Goal: Register for event/course

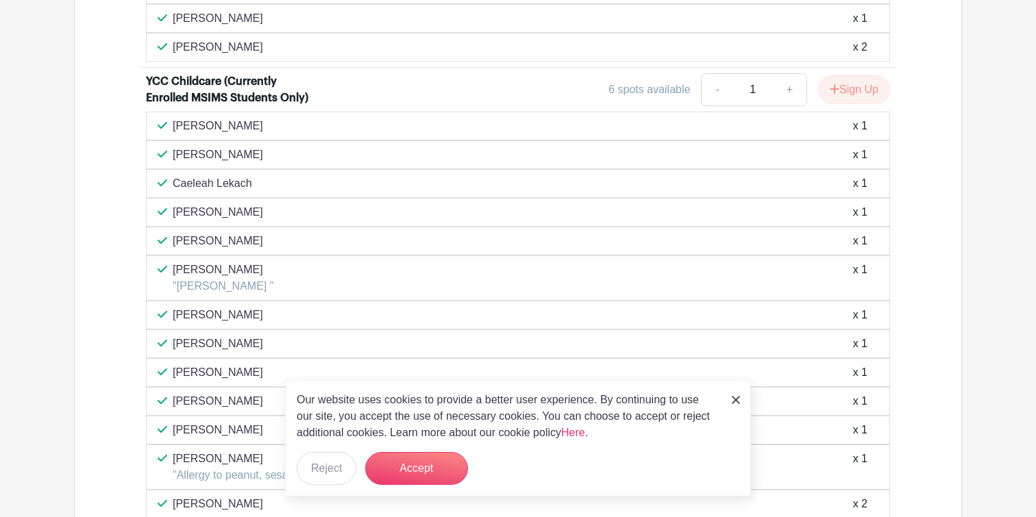
scroll to position [1881, 0]
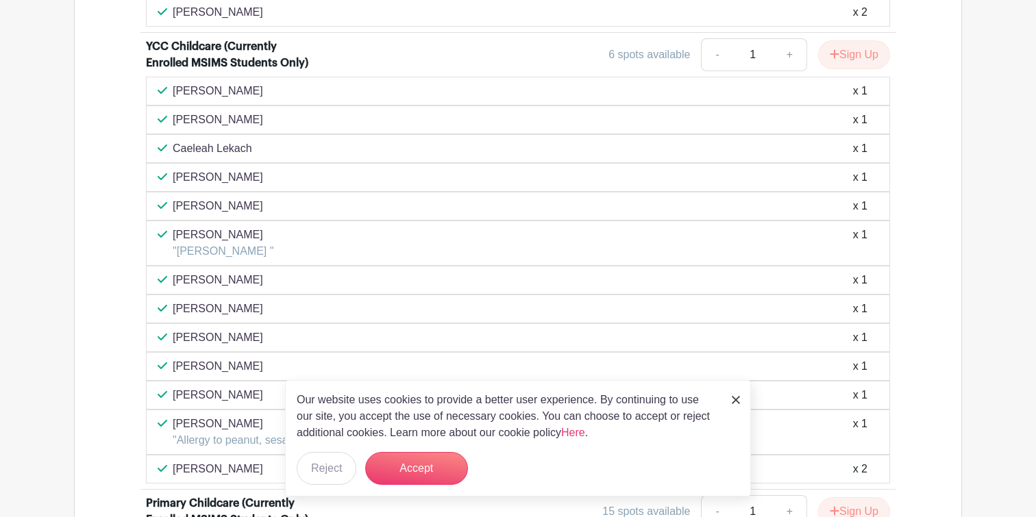
click at [734, 401] on img at bounding box center [736, 400] width 8 height 8
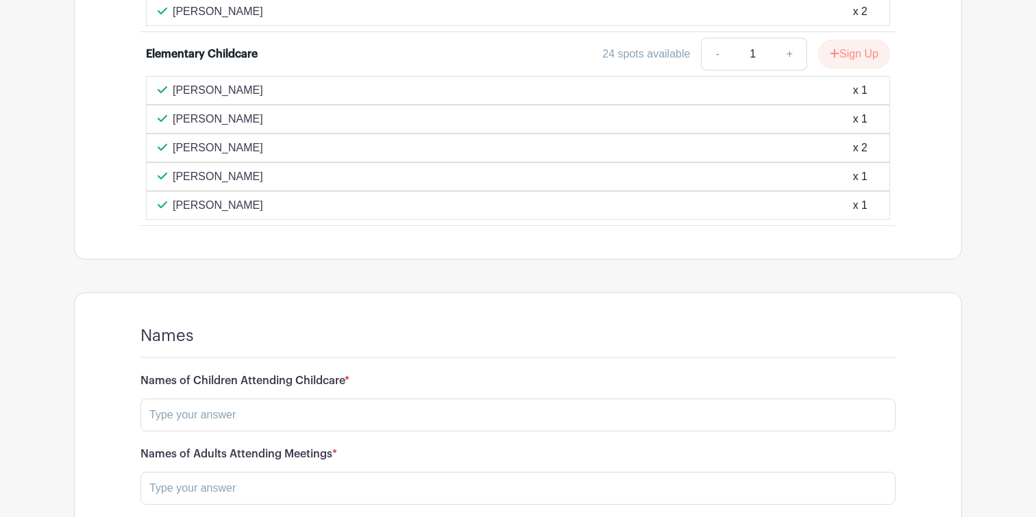
scroll to position [2888, 0]
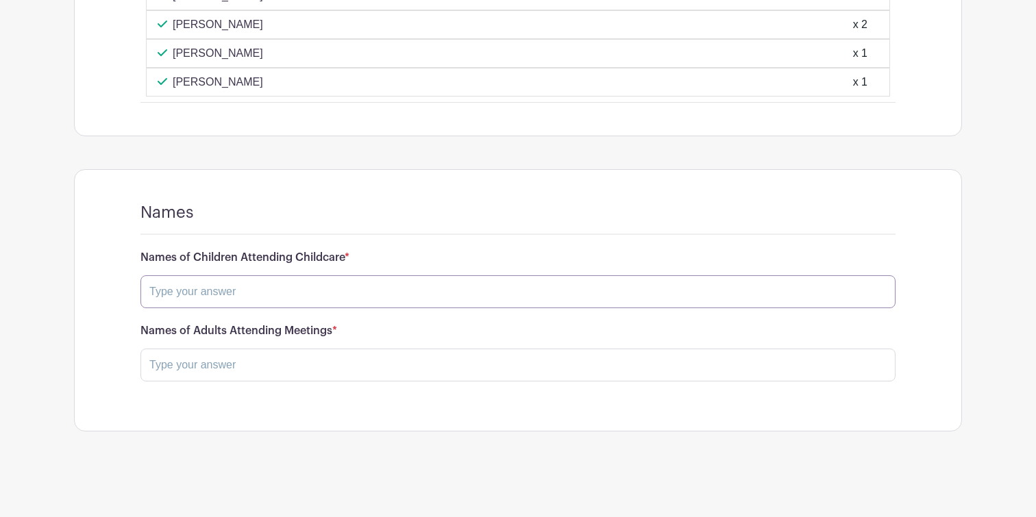
click at [341, 296] on input "text" at bounding box center [517, 291] width 755 height 33
type input "[PERSON_NAME]"
click at [224, 369] on input "text" at bounding box center [517, 363] width 755 height 33
type input "T"
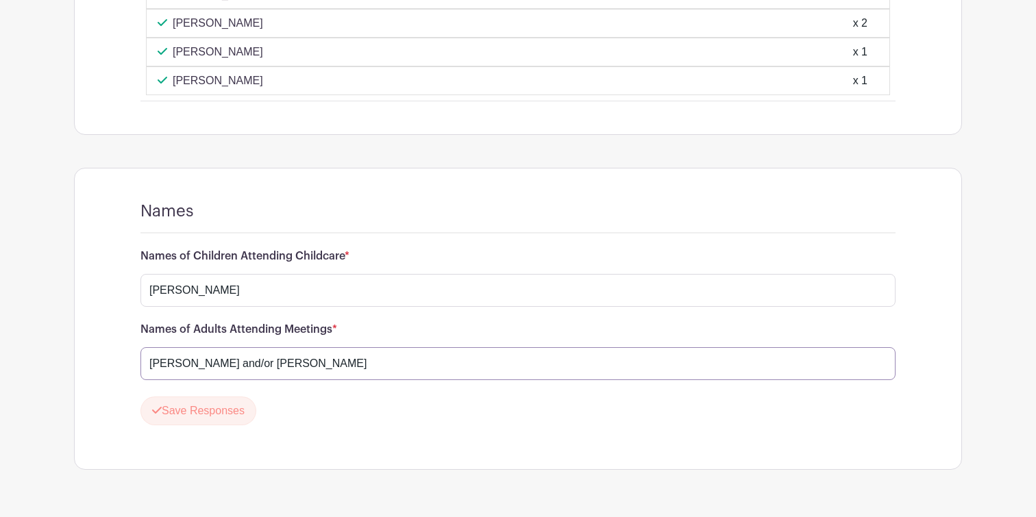
click at [179, 369] on input "[PERSON_NAME] and/or [PERSON_NAME]" at bounding box center [517, 363] width 755 height 33
type input "[PERSON_NAME] and/or [PERSON_NAME]"
click at [186, 416] on button "Save Responses" at bounding box center [198, 411] width 116 height 29
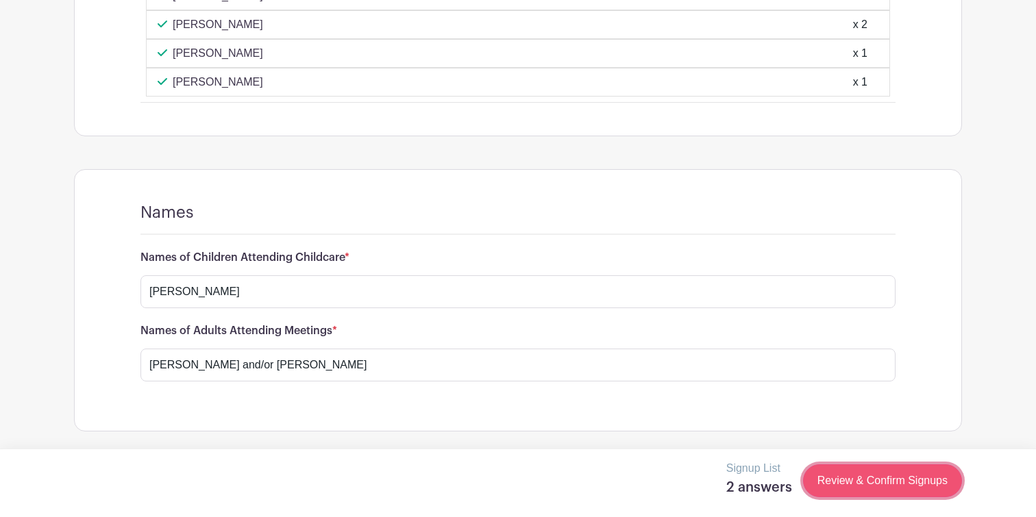
click at [848, 480] on link "Review & Confirm Signups" at bounding box center [882, 481] width 159 height 33
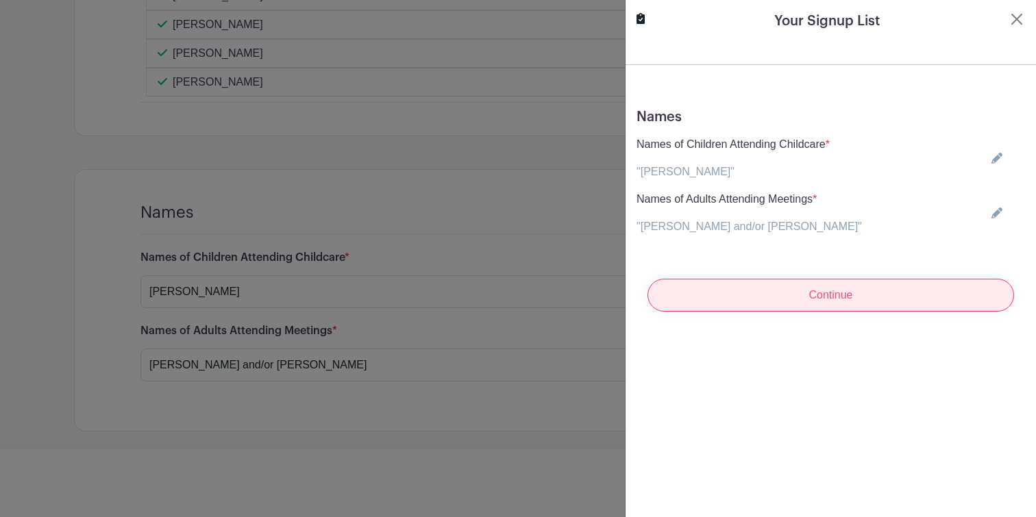
click at [829, 297] on input "Continue" at bounding box center [831, 295] width 367 height 33
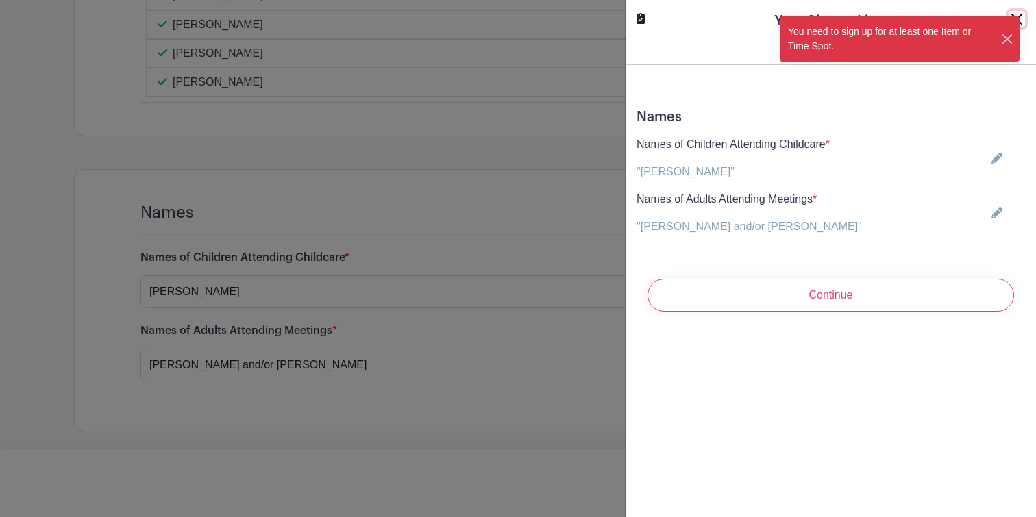
click at [1005, 36] on button "Close" at bounding box center [1007, 39] width 13 height 14
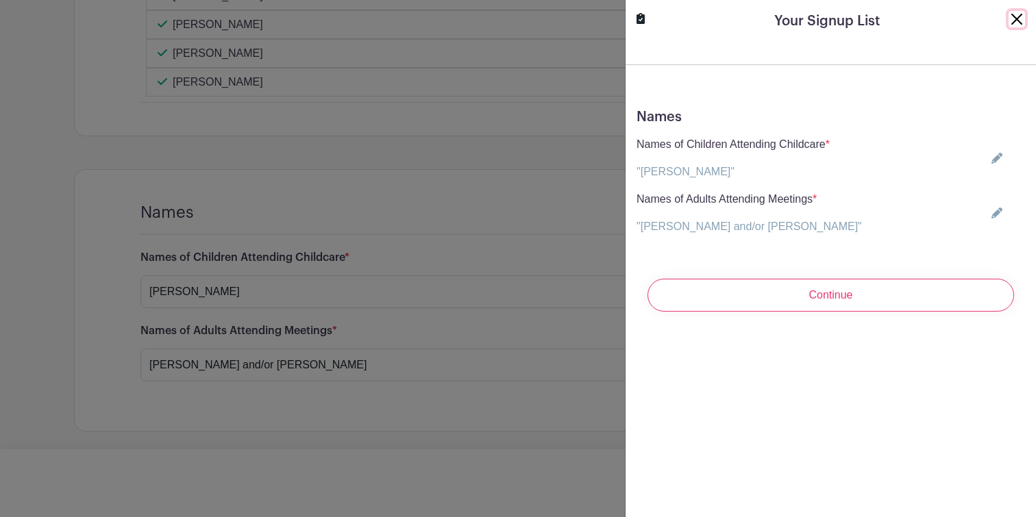
click at [1022, 21] on button "Close" at bounding box center [1017, 19] width 16 height 16
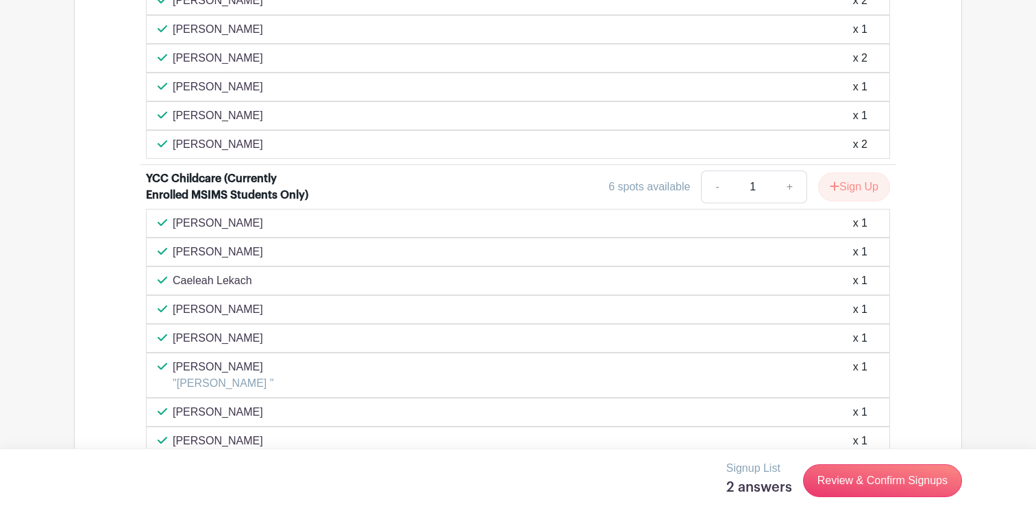
scroll to position [1720, 0]
